Goal: Task Accomplishment & Management: Use online tool/utility

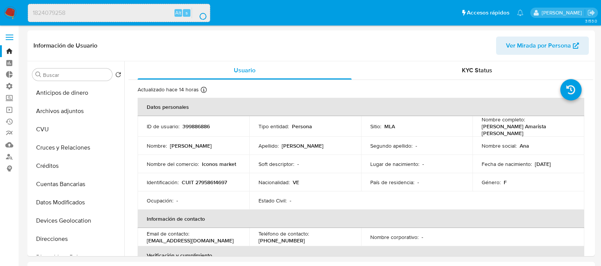
select select "10"
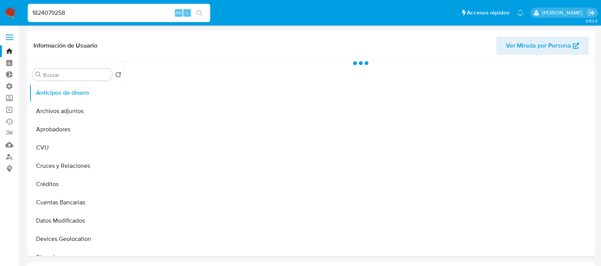
select select "10"
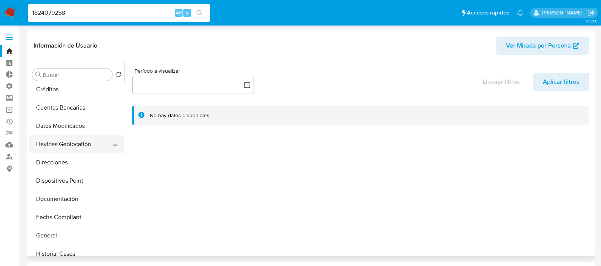
scroll to position [143, 0]
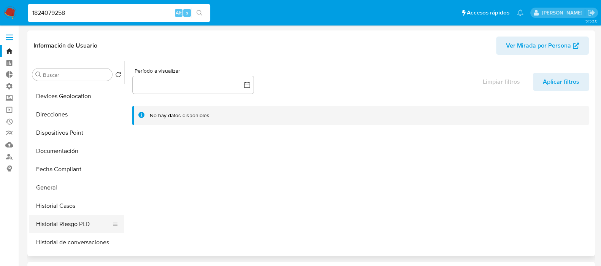
click at [82, 219] on button "Historial Riesgo PLD" at bounding box center [73, 224] width 89 height 18
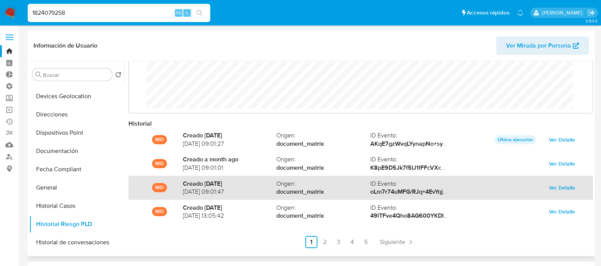
scroll to position [40, 0]
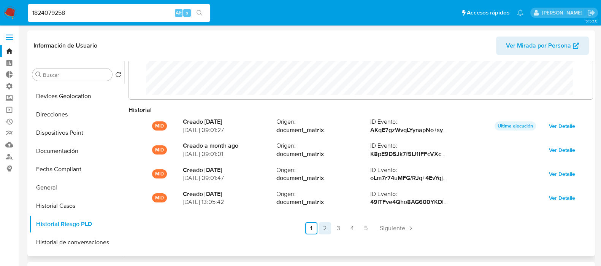
click at [322, 231] on link "2" at bounding box center [325, 228] width 12 height 12
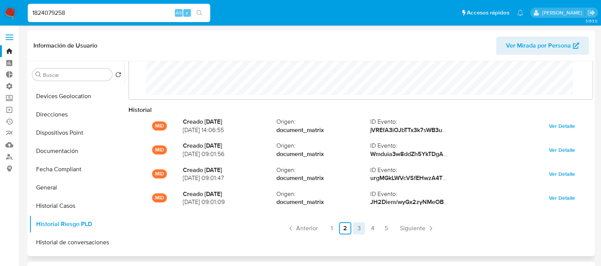
click at [357, 230] on link "3" at bounding box center [359, 228] width 12 height 12
click at [373, 228] on link "4" at bounding box center [373, 228] width 12 height 12
click at [381, 228] on link "5" at bounding box center [386, 228] width 12 height 12
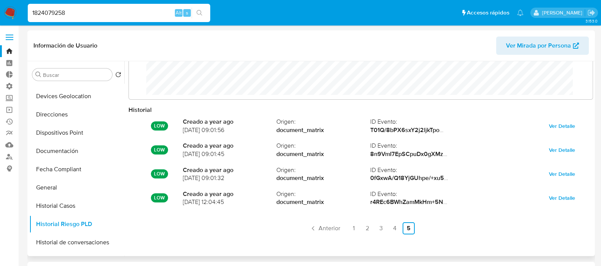
click at [419, 225] on ul "Anterior 1 2 3 4 5 Siguiente" at bounding box center [361, 228] width 465 height 12
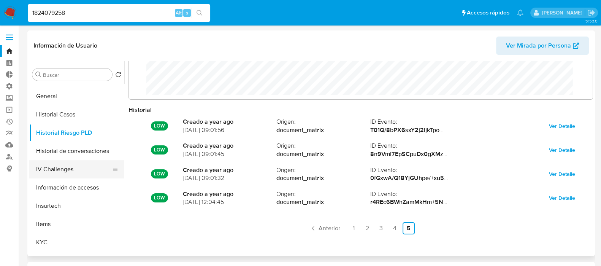
scroll to position [238, 0]
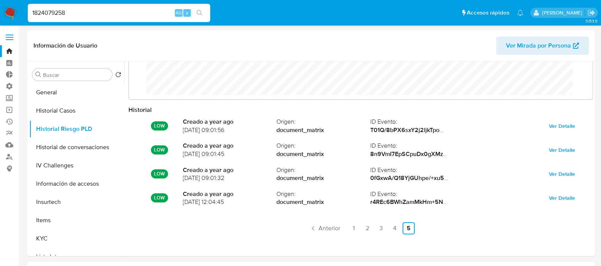
click at [85, 15] on input "1824079258" at bounding box center [119, 13] width 183 height 10
paste input "399886886"
type input "399886886"
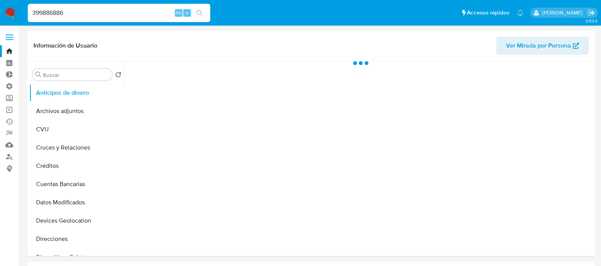
select select "10"
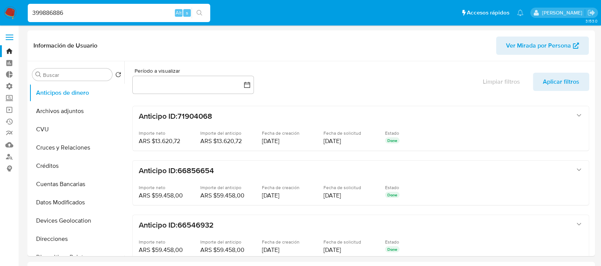
click at [62, 14] on input "399886886" at bounding box center [119, 13] width 183 height 10
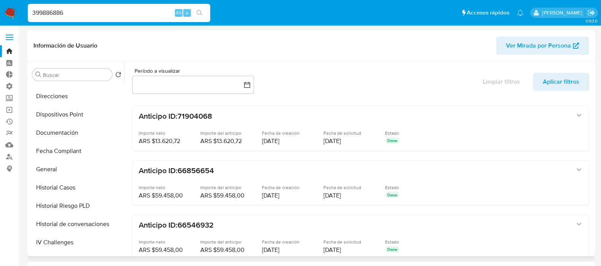
scroll to position [142, 0]
click at [59, 75] on input "Buscar" at bounding box center [76, 74] width 66 height 7
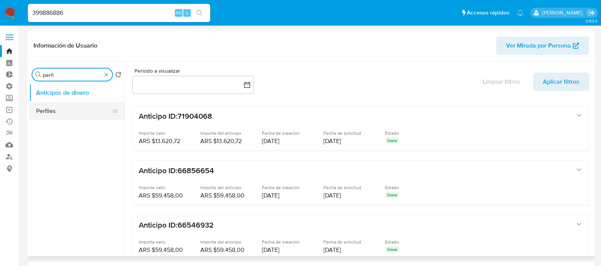
type input "perfi"
click at [60, 108] on button "Perfiles" at bounding box center [73, 111] width 89 height 18
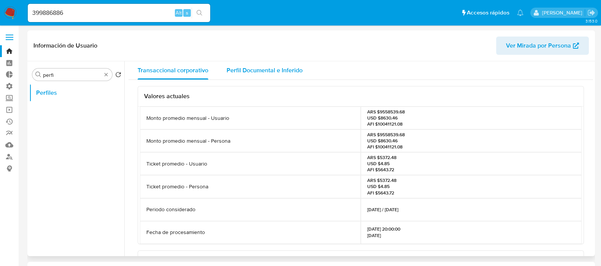
click at [257, 78] on div "Perfil Documental e Inferido" at bounding box center [265, 70] width 76 height 18
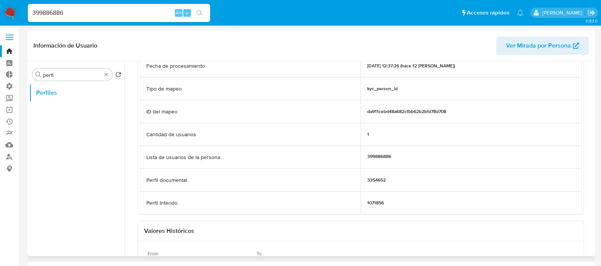
scroll to position [95, 0]
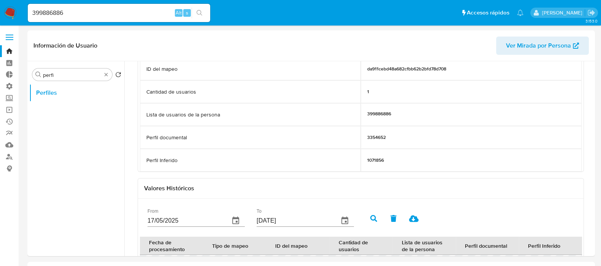
click at [92, 7] on div "399886886 Alt s" at bounding box center [119, 13] width 183 height 18
click at [91, 8] on input "399886886" at bounding box center [119, 13] width 183 height 10
paste input "412084204"
type input "412084204"
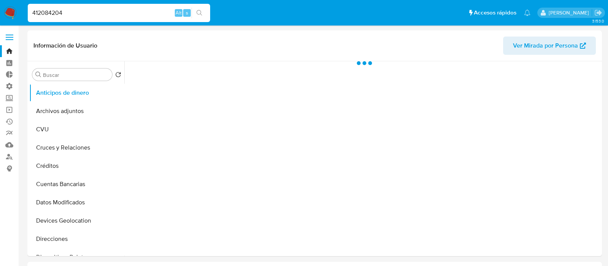
select select "10"
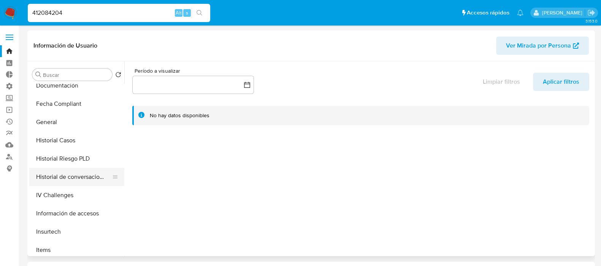
scroll to position [238, 0]
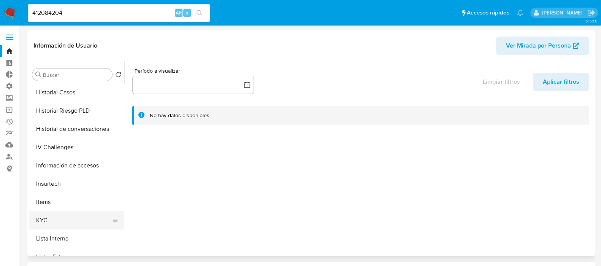
click at [67, 217] on button "KYC" at bounding box center [73, 220] width 89 height 18
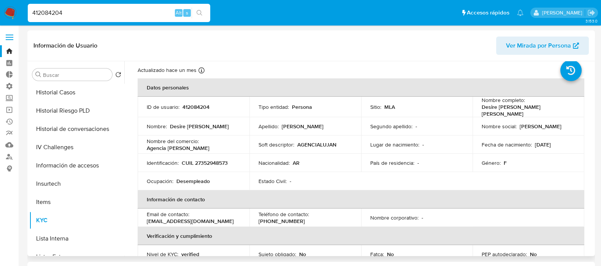
scroll to position [0, 0]
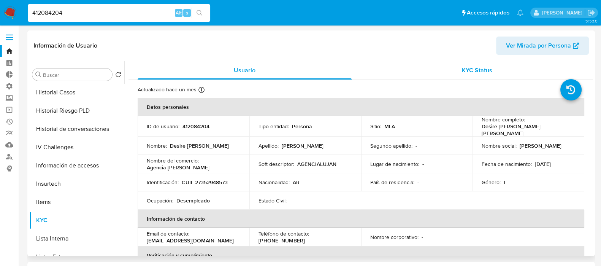
click at [431, 67] on div "KYC Status" at bounding box center [477, 70] width 214 height 18
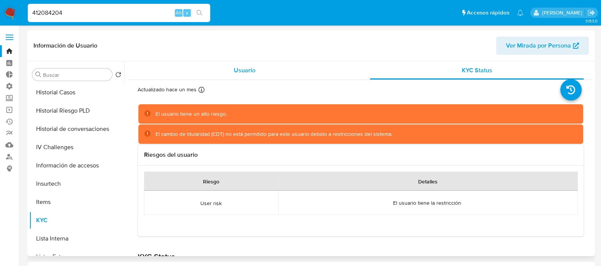
click at [263, 71] on div "Usuario" at bounding box center [245, 70] width 214 height 18
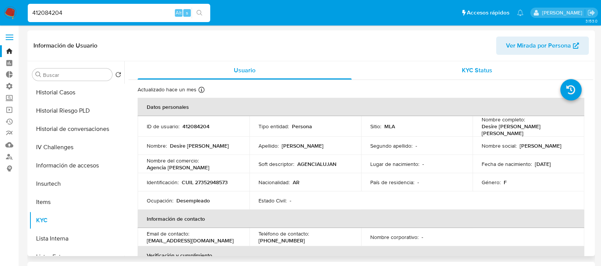
click at [454, 79] on div "KYC Status" at bounding box center [477, 70] width 214 height 18
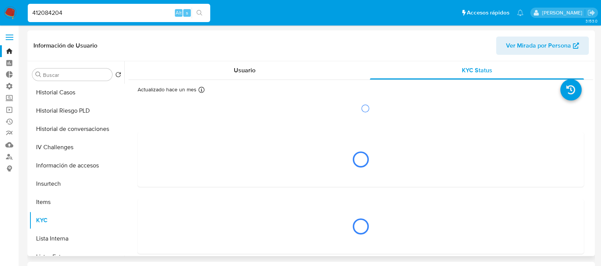
drag, startPoint x: 261, startPoint y: 77, endPoint x: 194, endPoint y: 79, distance: 67.0
click at [260, 77] on div "Usuario" at bounding box center [245, 70] width 214 height 18
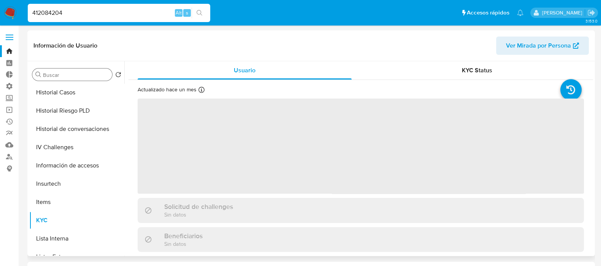
click at [67, 80] on div "Buscar" at bounding box center [72, 74] width 80 height 12
click at [70, 75] on input "Buscar" at bounding box center [76, 74] width 66 height 7
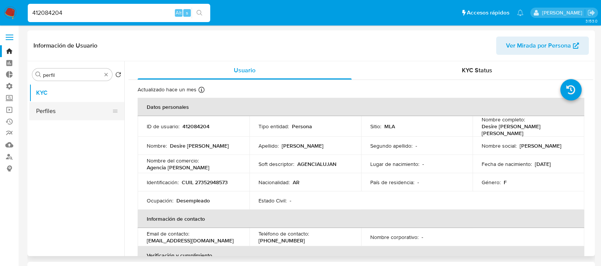
click at [63, 115] on button "Perfiles" at bounding box center [73, 111] width 89 height 18
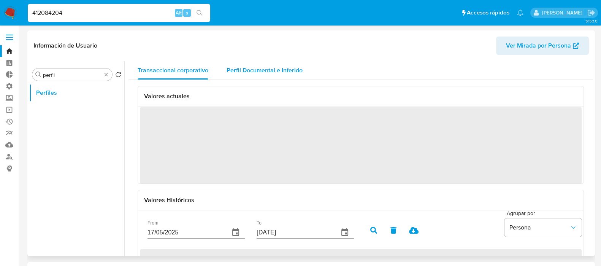
click at [272, 73] on span "Perfil Documental e Inferido" at bounding box center [265, 70] width 76 height 9
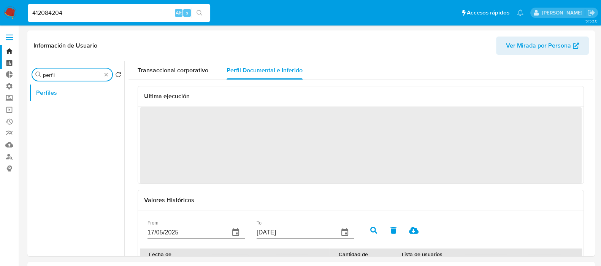
drag, startPoint x: 67, startPoint y: 76, endPoint x: 0, endPoint y: 57, distance: 69.3
type input "riesg"
click at [42, 87] on button "Historial Riesgo PLD" at bounding box center [73, 93] width 89 height 18
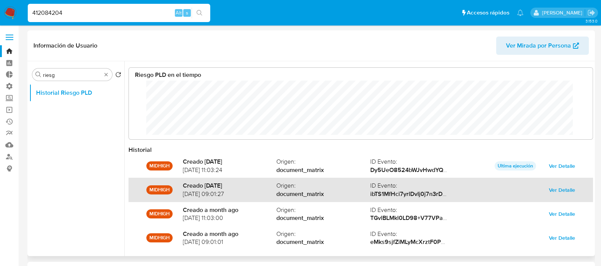
scroll to position [40, 0]
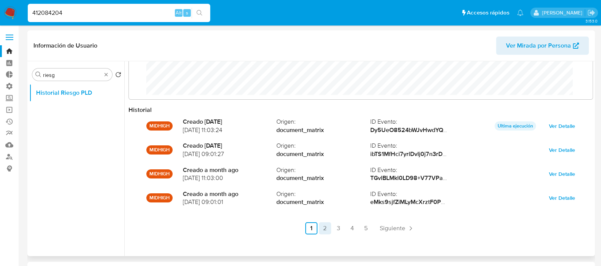
click at [325, 229] on link "2" at bounding box center [325, 228] width 12 height 12
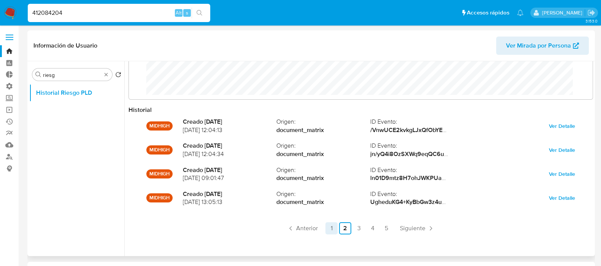
click at [329, 229] on link "1" at bounding box center [331, 228] width 12 height 12
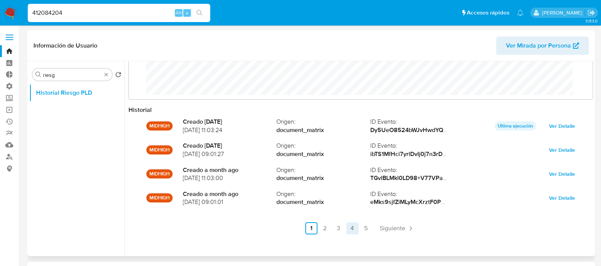
click at [352, 229] on link "4" at bounding box center [352, 228] width 12 height 12
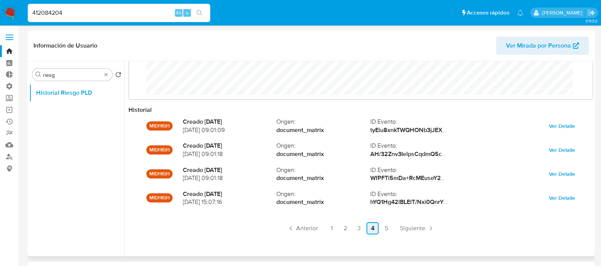
click at [368, 228] on link "4" at bounding box center [373, 228] width 12 height 12
click at [376, 228] on link "4" at bounding box center [373, 228] width 12 height 12
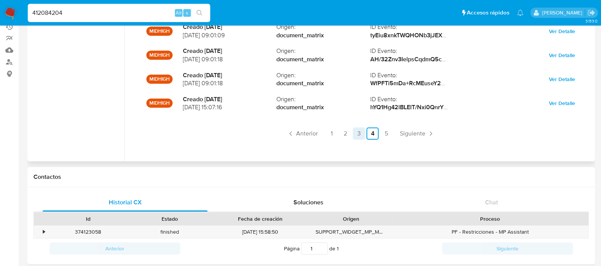
click at [331, 132] on link "1" at bounding box center [331, 133] width 12 height 12
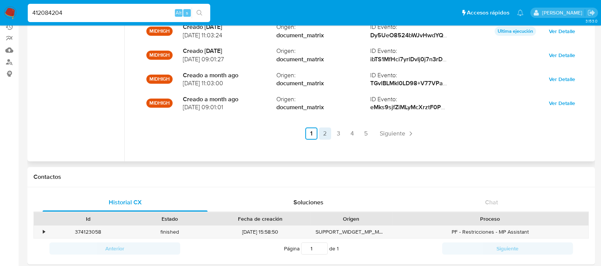
click at [324, 130] on link "2" at bounding box center [325, 133] width 12 height 12
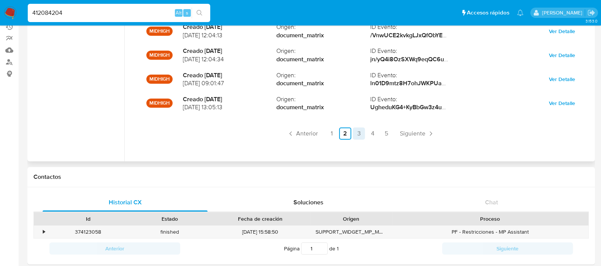
click at [359, 130] on link "3" at bounding box center [359, 133] width 12 height 12
click at [374, 137] on link "4" at bounding box center [373, 133] width 12 height 12
click at [384, 134] on link "5" at bounding box center [386, 133] width 12 height 12
click at [407, 137] on link "5" at bounding box center [409, 133] width 12 height 12
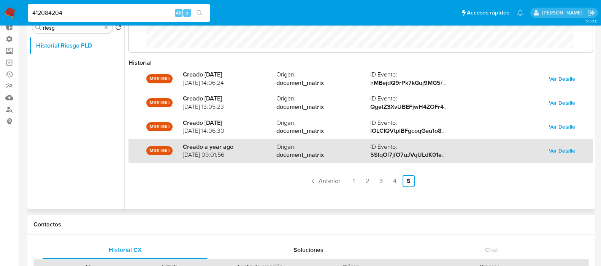
click at [245, 157] on span "02/09/2024 09:01:56" at bounding box center [230, 155] width 94 height 8
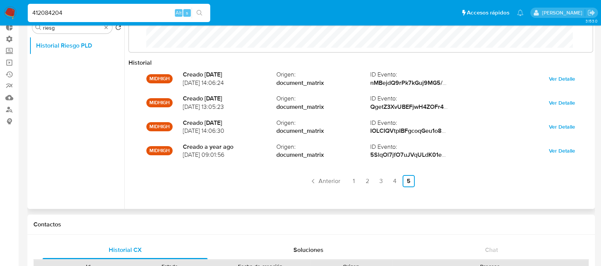
click at [213, 168] on div "MIDHIGH Creado 9 months ago 05/11/2024 14:06:24 Origen : document_matrix ID Eve…" at bounding box center [361, 127] width 465 height 121
click at [67, 17] on input "412084204" at bounding box center [119, 13] width 183 height 10
paste input "1514259100"
type input "1514259100"
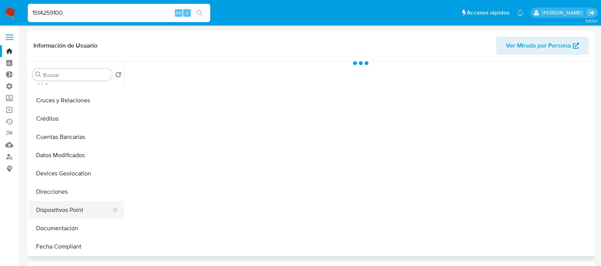
scroll to position [190, 0]
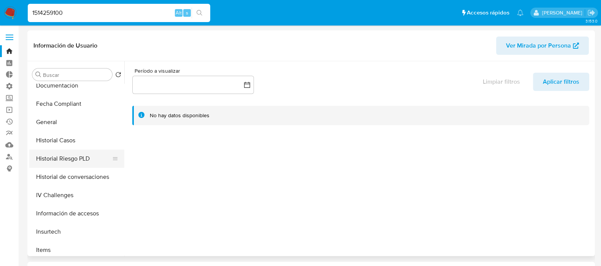
click at [74, 161] on button "Historial Riesgo PLD" at bounding box center [73, 158] width 89 height 18
select select "10"
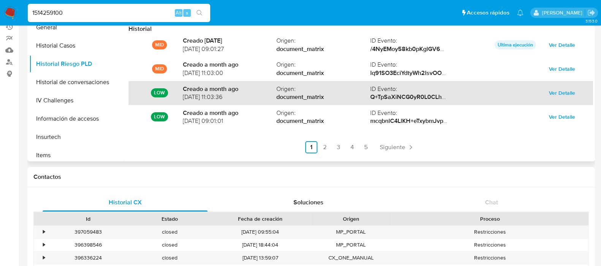
scroll to position [40, 0]
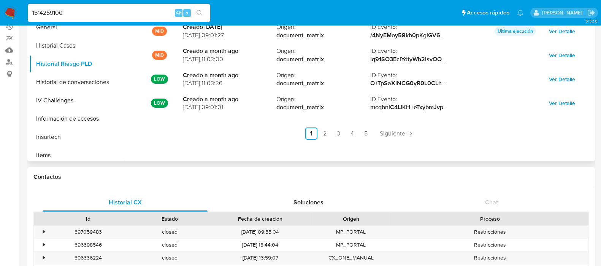
click at [374, 140] on div "Historial MID Creado 12 days ago 02/08/2025 09:01:27 Origen : document_matrix I…" at bounding box center [361, 81] width 465 height 141
click at [362, 136] on link "5" at bounding box center [366, 133] width 12 height 12
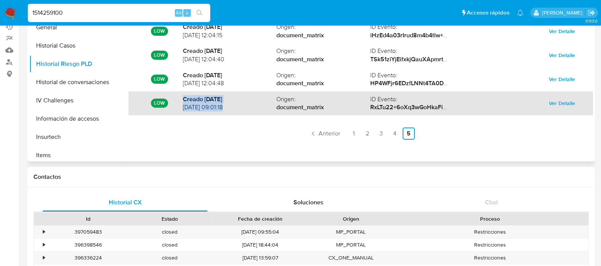
drag, startPoint x: 172, startPoint y: 105, endPoint x: 227, endPoint y: 108, distance: 54.4
click at [227, 108] on div "LOW Creado 6 months ago 02/02/2025 09:01:18 Origen : document_matrix ID Evento …" at bounding box center [361, 103] width 465 height 24
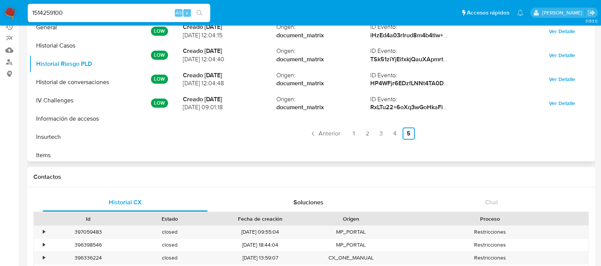
click at [245, 150] on div "Historial LOW Creado 6 months ago 27/02/2025 12:04:15 Origen : document_matrix …" at bounding box center [361, 81] width 465 height 141
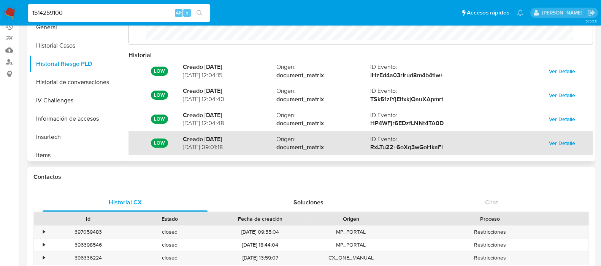
click at [219, 147] on span "02/02/2025 09:01:18" at bounding box center [230, 147] width 94 height 8
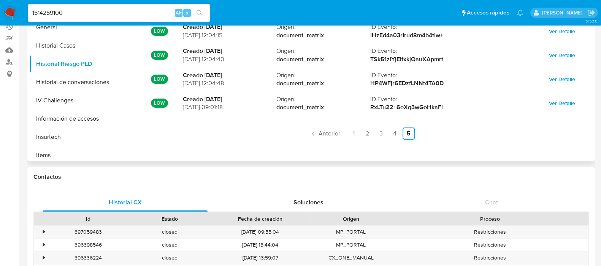
click at [495, 114] on div "LOW Creado 6 months ago 27/02/2025 12:04:15 Origen : document_matrix ID Evento …" at bounding box center [361, 79] width 465 height 121
click at [410, 136] on link "5" at bounding box center [409, 133] width 12 height 12
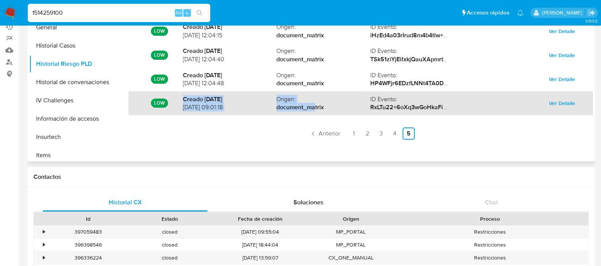
drag, startPoint x: 169, startPoint y: 96, endPoint x: 314, endPoint y: 106, distance: 144.9
click at [314, 106] on div "LOW Creado 6 months ago 02/02/2025 09:01:18 Origen : document_matrix ID Evento …" at bounding box center [361, 103] width 465 height 24
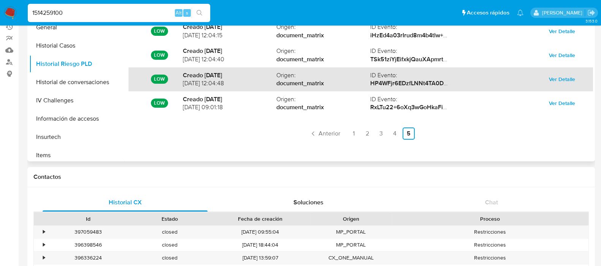
click at [198, 82] on span "05/02/2025 12:04:48" at bounding box center [230, 83] width 94 height 8
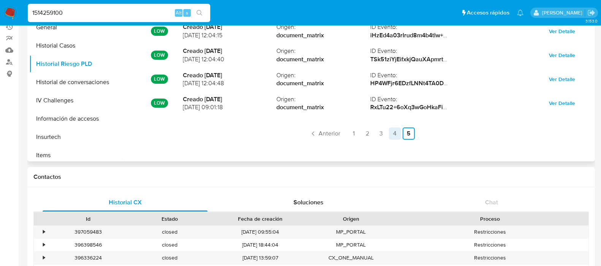
click at [394, 133] on link "4" at bounding box center [395, 133] width 12 height 12
click at [255, 119] on div "LOW Creado 3 months ago 05/05/2025 12:04:08 Origen : document_matrix ID Evento …" at bounding box center [361, 79] width 465 height 121
click at [386, 136] on link "5" at bounding box center [386, 133] width 12 height 12
click at [403, 132] on link "5" at bounding box center [409, 133] width 12 height 12
click at [255, 200] on div "Soluciones" at bounding box center [308, 202] width 165 height 18
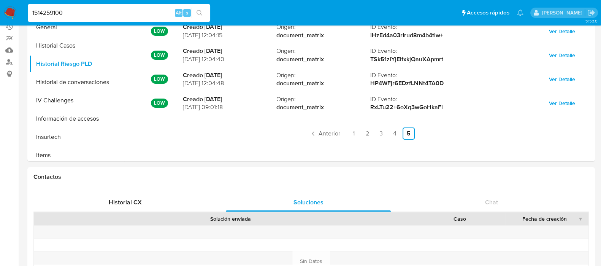
click at [120, 13] on input "1514259100" at bounding box center [119, 13] width 183 height 10
paste input "399886886"
type input "399886886"
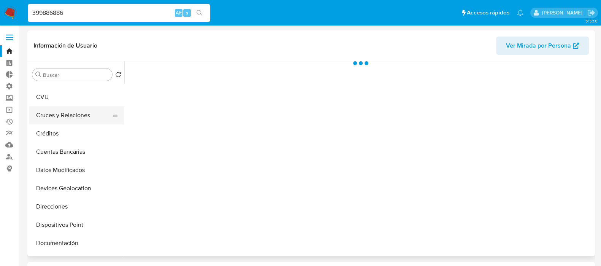
scroll to position [47, 0]
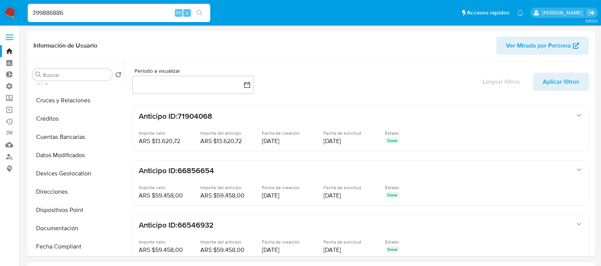
select select "10"
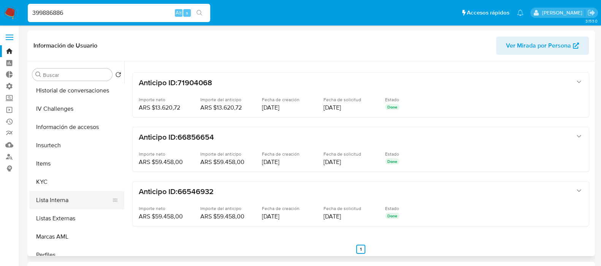
scroll to position [285, 0]
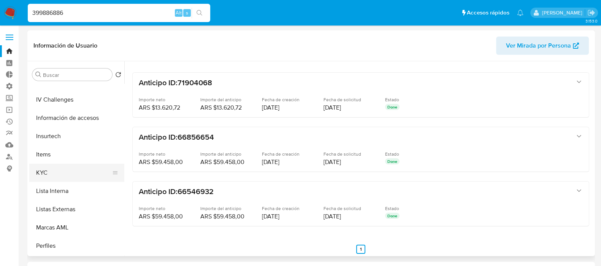
click at [61, 177] on button "KYC" at bounding box center [73, 173] width 89 height 18
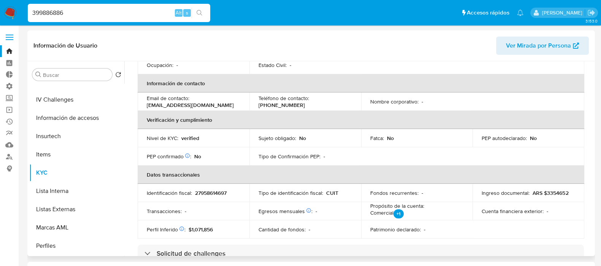
scroll to position [190, 0]
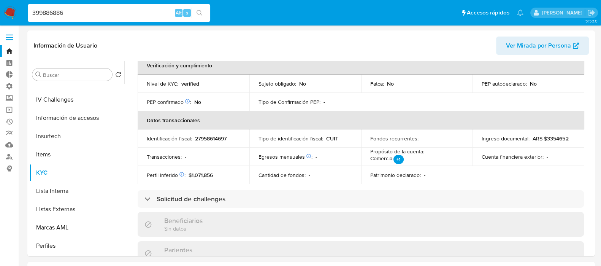
click at [93, 19] on div "399886886 Alt s" at bounding box center [119, 13] width 183 height 18
click at [92, 19] on div "399886886 Alt s" at bounding box center [119, 13] width 183 height 18
click at [92, 10] on input "399886886" at bounding box center [119, 13] width 183 height 10
paste input "178199785"
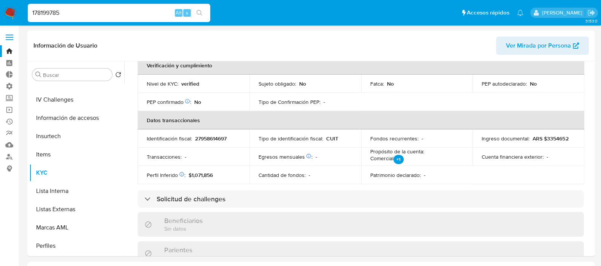
type input "178199785"
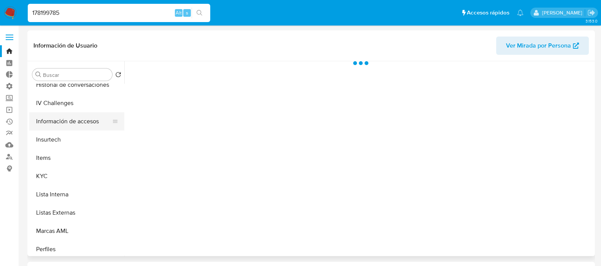
scroll to position [285, 0]
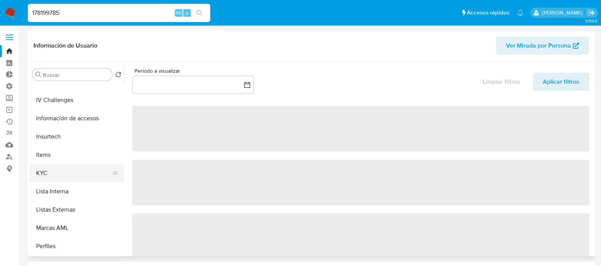
click at [70, 170] on button "KYC" at bounding box center [73, 173] width 89 height 18
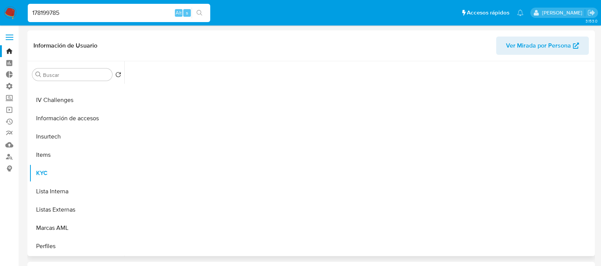
select select "10"
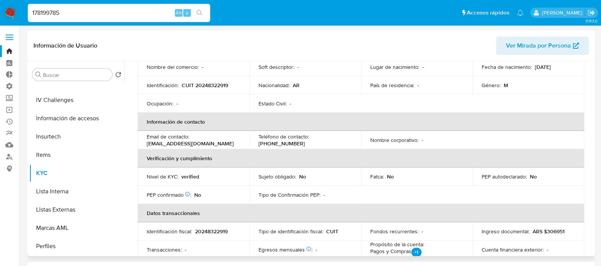
scroll to position [143, 0]
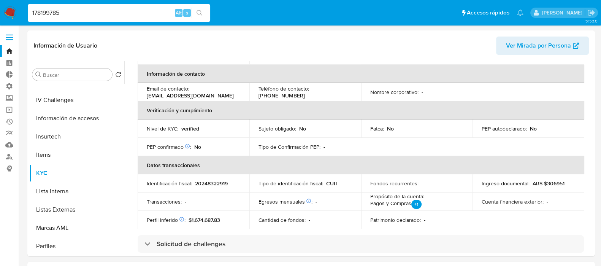
click at [63, 10] on input "178199785" at bounding box center [119, 13] width 183 height 10
paste input "398111406"
type input "398111406"
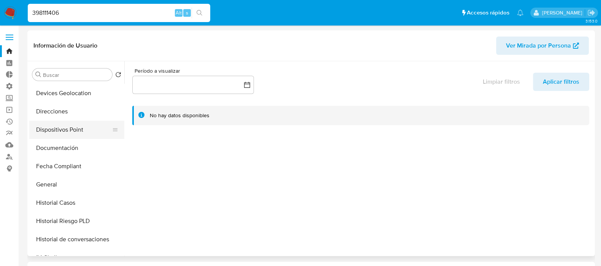
scroll to position [143, 0]
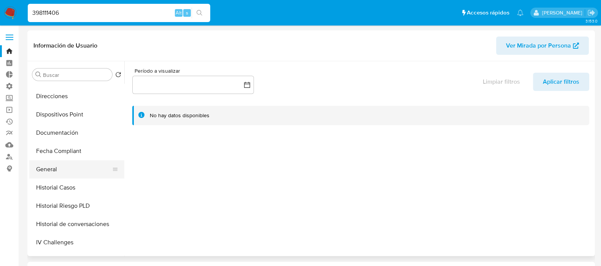
select select "10"
click at [82, 200] on button "Historial Riesgo PLD" at bounding box center [73, 206] width 89 height 18
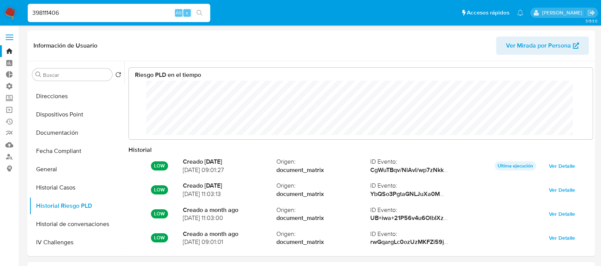
scroll to position [57, 449]
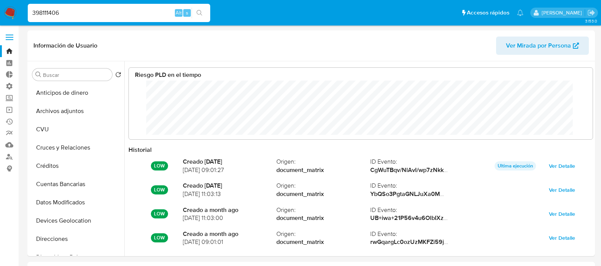
select select "10"
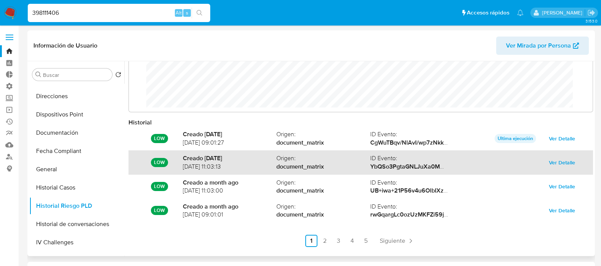
scroll to position [40, 0]
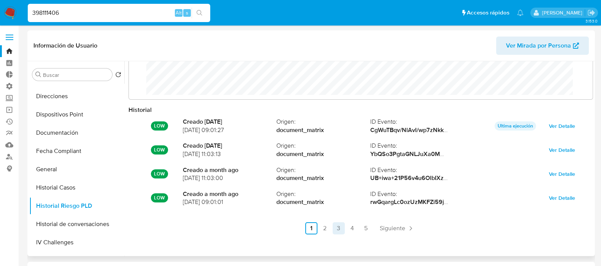
click at [340, 228] on link "3" at bounding box center [339, 228] width 12 height 12
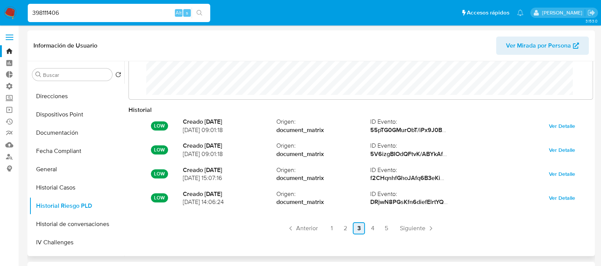
click at [353, 228] on link "3" at bounding box center [359, 228] width 12 height 12
click at [371, 228] on link "4" at bounding box center [373, 228] width 12 height 12
click at [360, 228] on link "3" at bounding box center [359, 228] width 12 height 12
click at [72, 13] on input "398111406" at bounding box center [119, 13] width 183 height 10
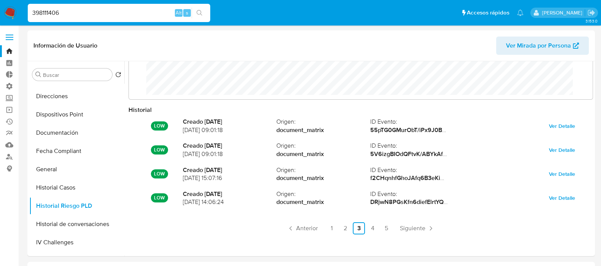
paste input "178199785"
type input "178199785"
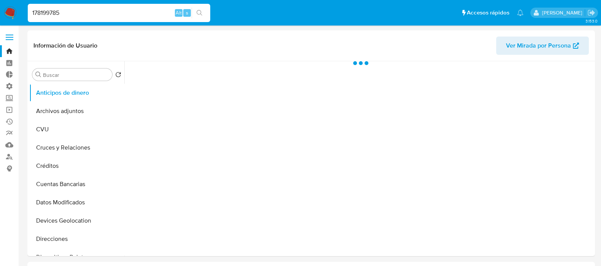
select select "10"
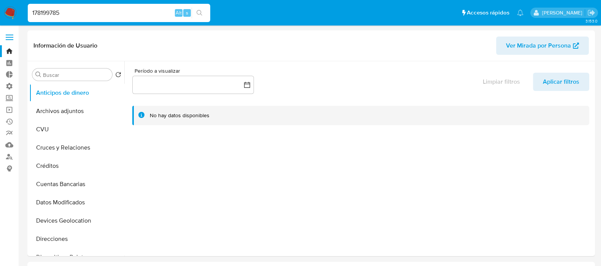
click at [77, 10] on input "178199785" at bounding box center [119, 13] width 183 height 10
paste input "514259100"
click at [59, 7] on div "1514259100 Alt s" at bounding box center [119, 13] width 183 height 18
click at [59, 18] on div "1514259100 Alt s" at bounding box center [119, 13] width 183 height 18
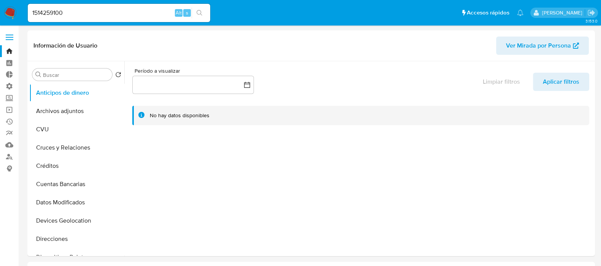
click at [62, 10] on input "1514259100" at bounding box center [119, 13] width 183 height 10
paste input "78199785"
type input "178199785"
drag, startPoint x: 257, startPoint y: 229, endPoint x: 252, endPoint y: 229, distance: 5.0
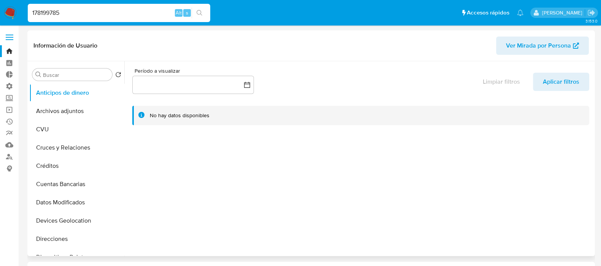
click at [257, 229] on div at bounding box center [358, 158] width 469 height 195
click at [163, 210] on div at bounding box center [358, 158] width 469 height 195
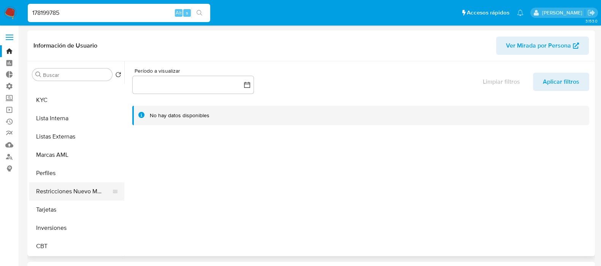
scroll to position [357, 0]
click at [72, 108] on button "KYC" at bounding box center [73, 100] width 89 height 18
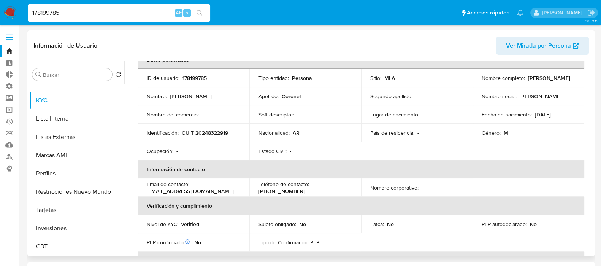
scroll to position [190, 0]
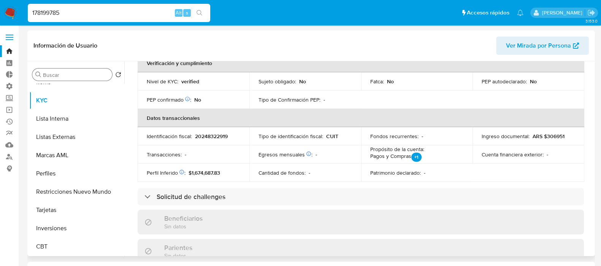
click at [73, 75] on input "Buscar" at bounding box center [76, 74] width 66 height 7
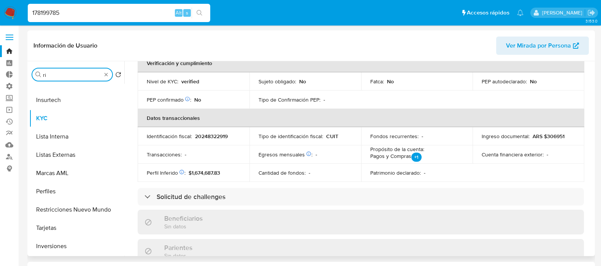
scroll to position [0, 0]
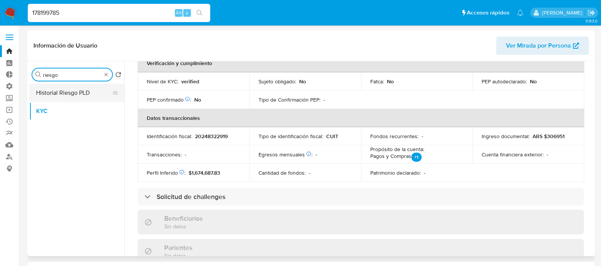
type input "riesgo"
click at [73, 98] on button "Historial Riesgo PLD" at bounding box center [73, 93] width 89 height 18
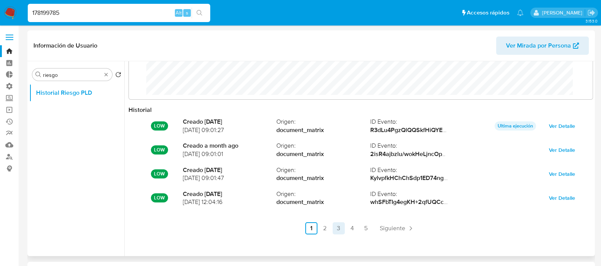
click at [338, 232] on link "3" at bounding box center [339, 228] width 12 height 12
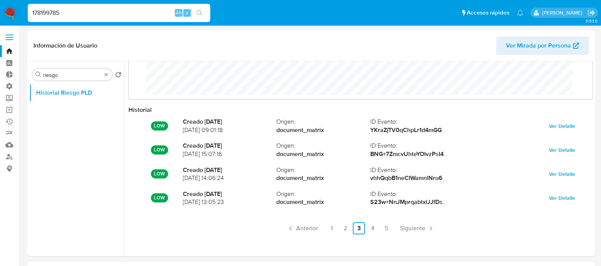
click at [61, 10] on input "178199785" at bounding box center [119, 13] width 183 height 10
paste input "50879219"
type input "50879219"
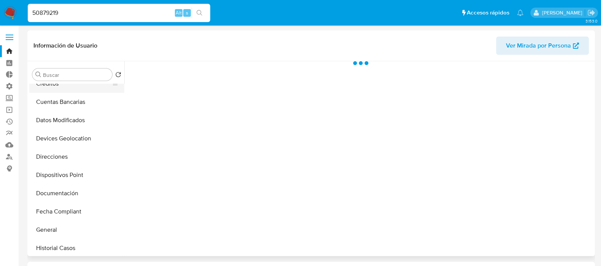
scroll to position [143, 0]
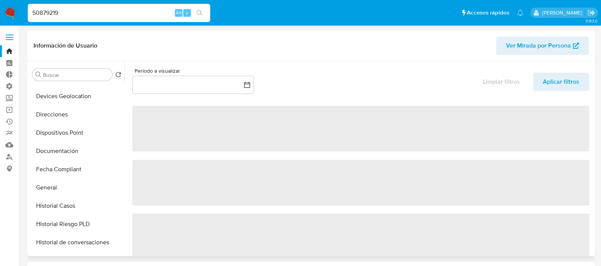
select select "10"
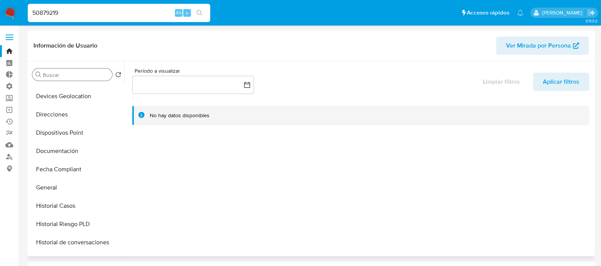
click at [68, 73] on input "Buscar" at bounding box center [76, 74] width 66 height 7
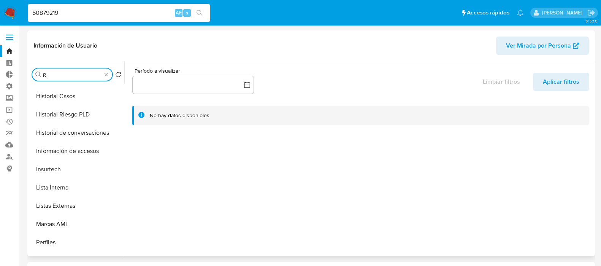
scroll to position [0, 0]
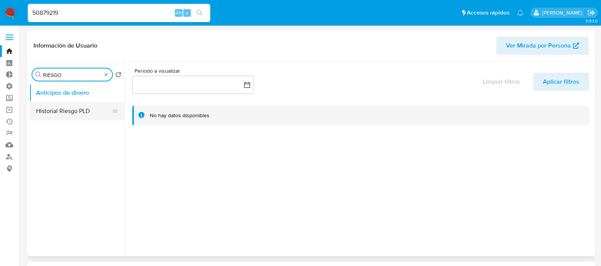
type input "RIESGO"
click at [62, 110] on button "Historial Riesgo PLD" at bounding box center [73, 111] width 89 height 18
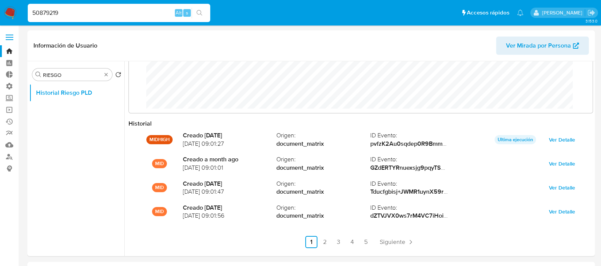
scroll to position [40, 0]
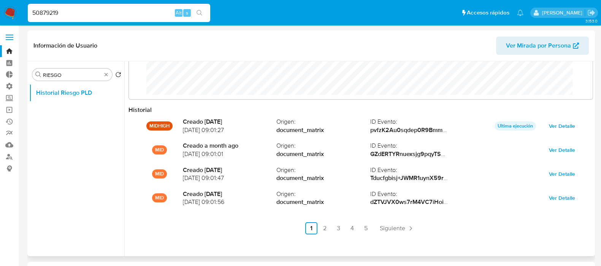
click at [323, 229] on link "2" at bounding box center [325, 228] width 12 height 12
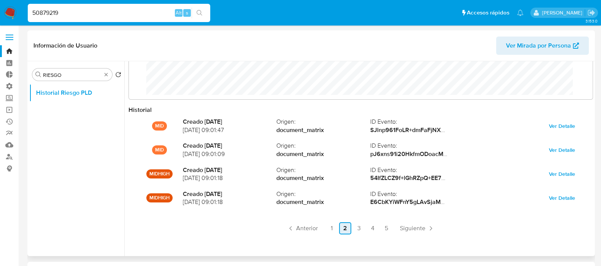
click at [339, 227] on link "2" at bounding box center [345, 228] width 12 height 12
click at [330, 225] on link "1" at bounding box center [331, 228] width 12 height 12
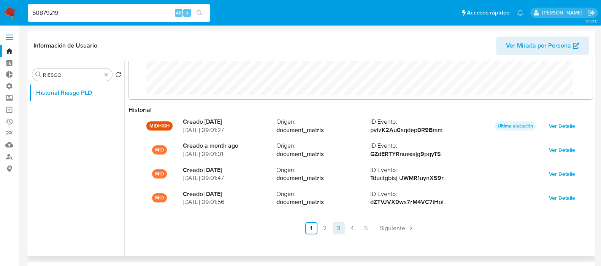
click at [340, 231] on link "3" at bounding box center [339, 228] width 12 height 12
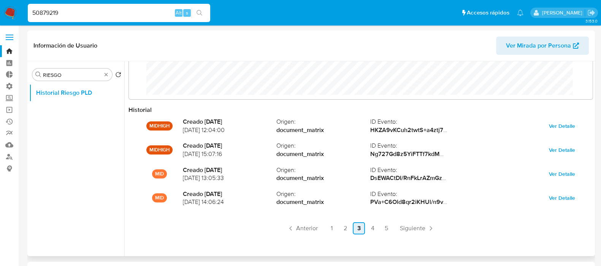
click at [353, 231] on link "3" at bounding box center [359, 228] width 12 height 12
click at [368, 232] on link "4" at bounding box center [373, 228] width 12 height 12
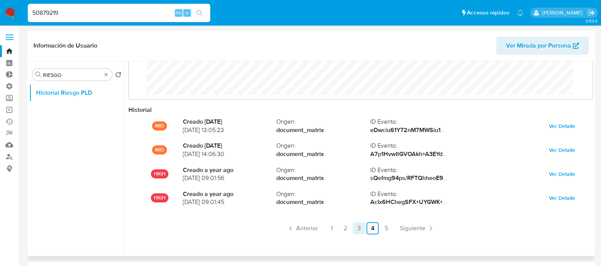
click at [360, 232] on link "3" at bounding box center [359, 228] width 12 height 12
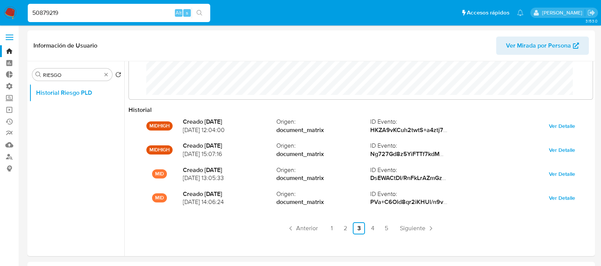
click at [73, 10] on input "50879219" at bounding box center [119, 13] width 183 height 10
paste input "645948767"
type input "645948767"
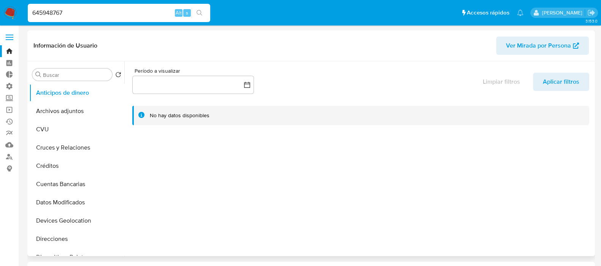
select select "10"
click at [61, 75] on input "Buscar" at bounding box center [76, 74] width 66 height 7
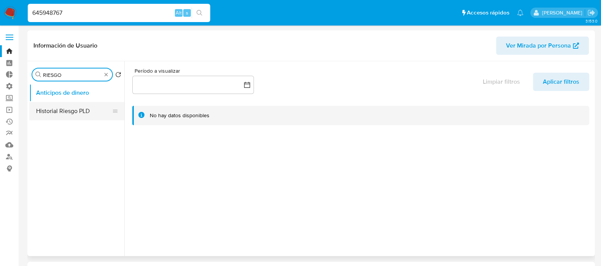
type input "RIESGO"
click at [83, 108] on button "Historial Riesgo PLD" at bounding box center [73, 111] width 89 height 18
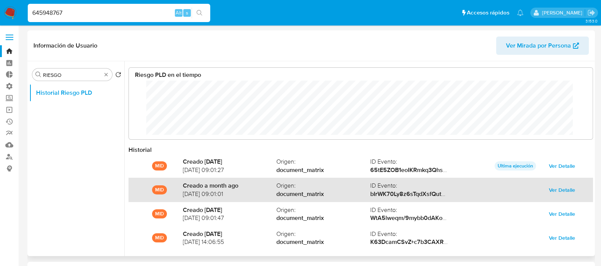
scroll to position [40, 0]
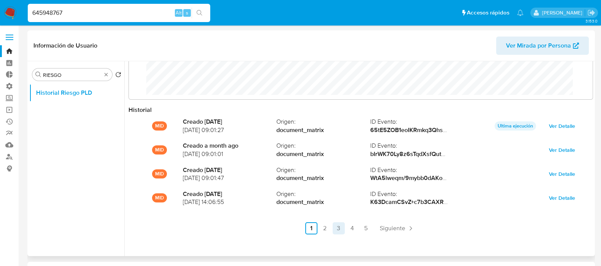
click at [334, 229] on link "3" at bounding box center [339, 228] width 12 height 12
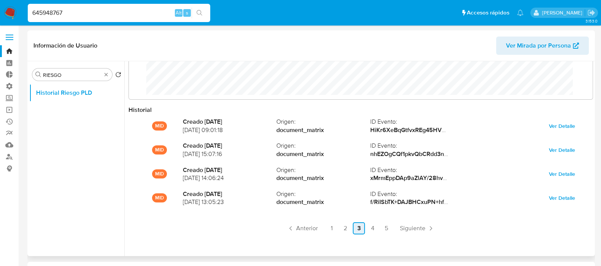
click at [362, 229] on link "3" at bounding box center [359, 228] width 12 height 12
click at [241, 242] on div "Historial MID Creado 7 months ago 06/01/2025 09:01:18 Origen : document_matrix …" at bounding box center [361, 176] width 465 height 141
click at [70, 17] on input "645948767" at bounding box center [119, 13] width 183 height 10
click at [8, 10] on img at bounding box center [10, 12] width 13 height 13
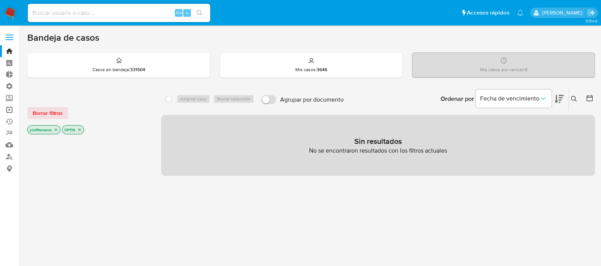
click at [8, 111] on link "Operaciones masivas" at bounding box center [45, 110] width 90 height 12
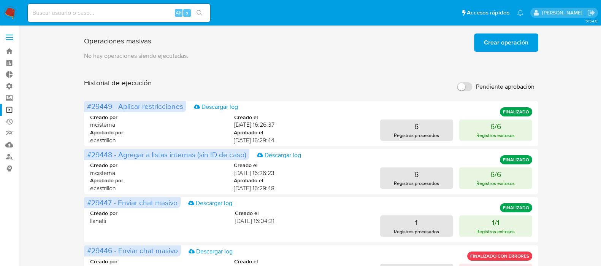
click at [521, 46] on span "Crear operación" at bounding box center [506, 42] width 44 height 17
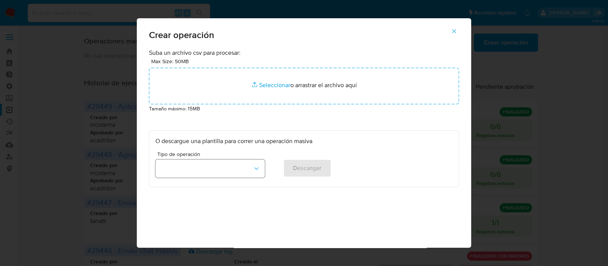
click at [203, 168] on button "button" at bounding box center [211, 168] width 110 height 18
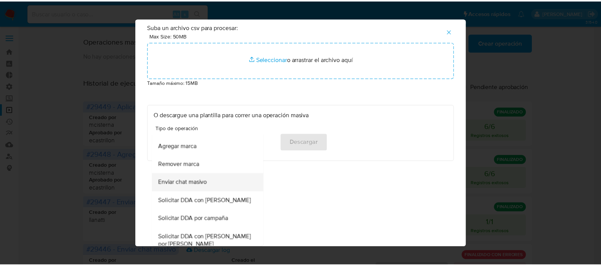
scroll to position [333, 0]
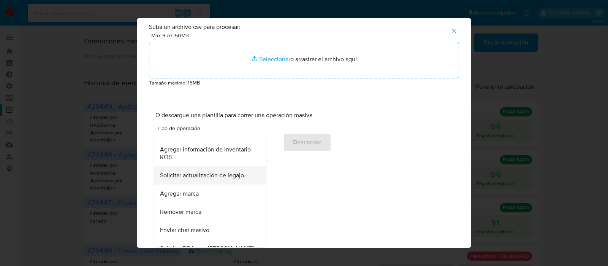
click at [200, 176] on span "Solicitar actualización de legajo." at bounding box center [203, 175] width 86 height 8
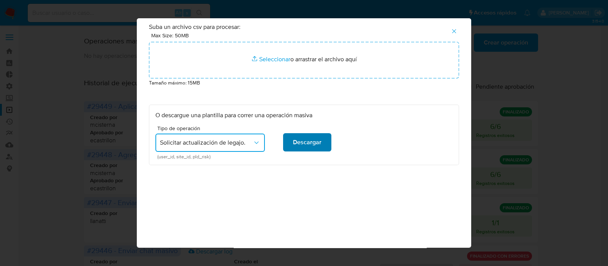
click at [303, 143] on span "Descargar" at bounding box center [307, 142] width 29 height 17
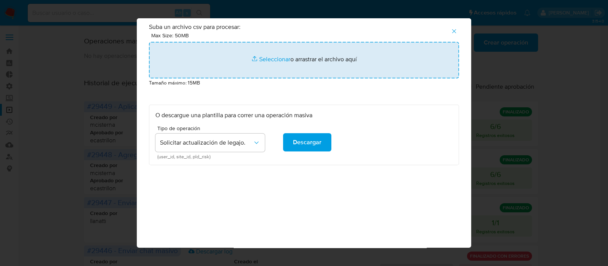
click at [275, 58] on input "file" at bounding box center [304, 60] width 310 height 37
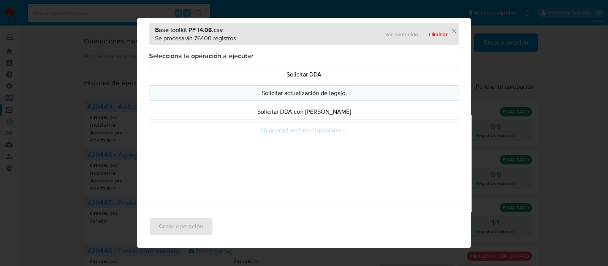
click at [345, 90] on p "Solicitar actualización de legajo." at bounding box center [304, 93] width 297 height 9
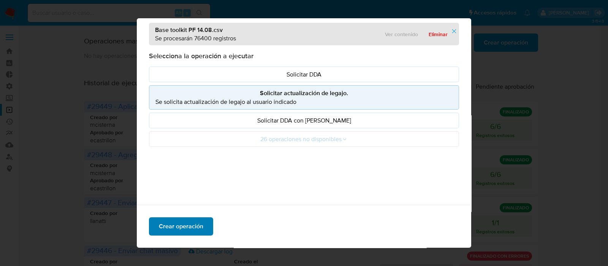
click at [160, 226] on span "Crear operación" at bounding box center [181, 226] width 44 height 17
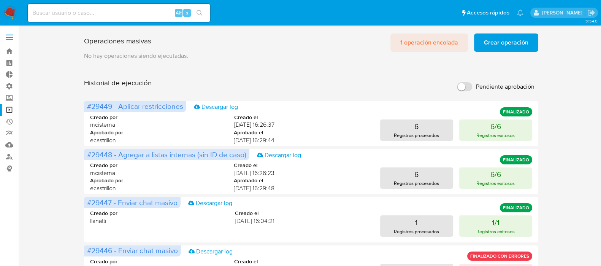
click at [420, 47] on span "1 operación encolada" at bounding box center [429, 42] width 58 height 17
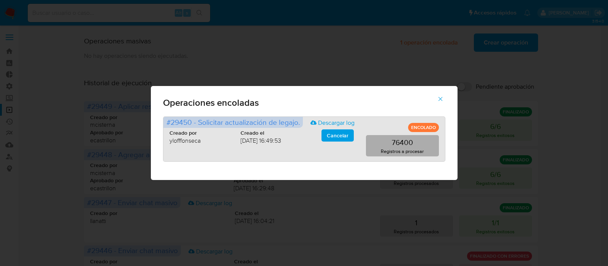
click at [388, 145] on button "76400 Registros a procesar" at bounding box center [402, 145] width 73 height 21
